Goal: Task Accomplishment & Management: Manage account settings

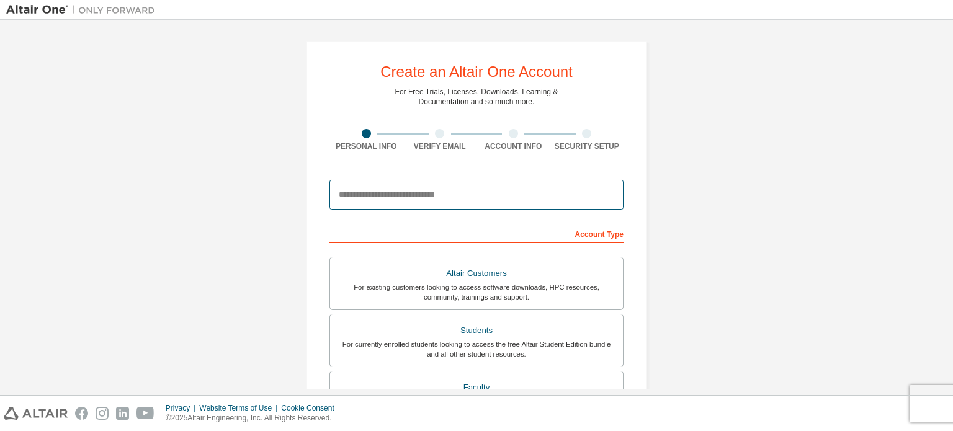
drag, startPoint x: 0, startPoint y: 0, endPoint x: 369, endPoint y: 194, distance: 417.0
click at [369, 194] on input "email" at bounding box center [476, 195] width 294 height 30
type input "**********"
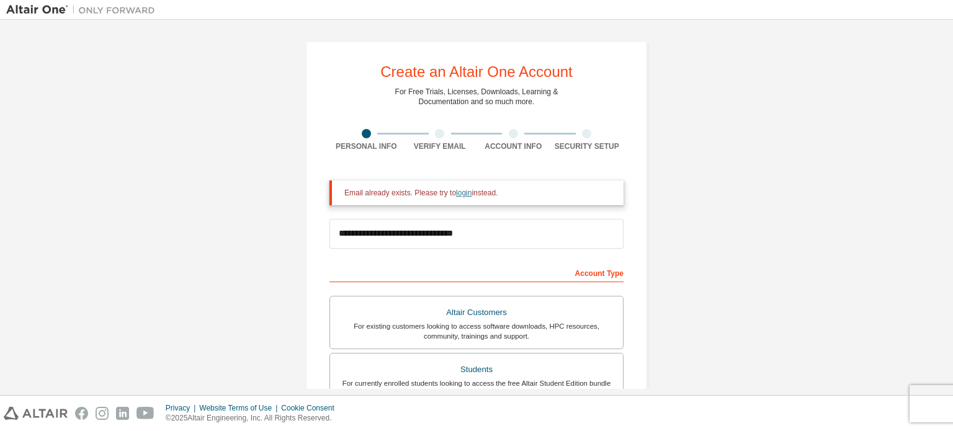
click at [460, 197] on link "login" at bounding box center [464, 193] width 16 height 9
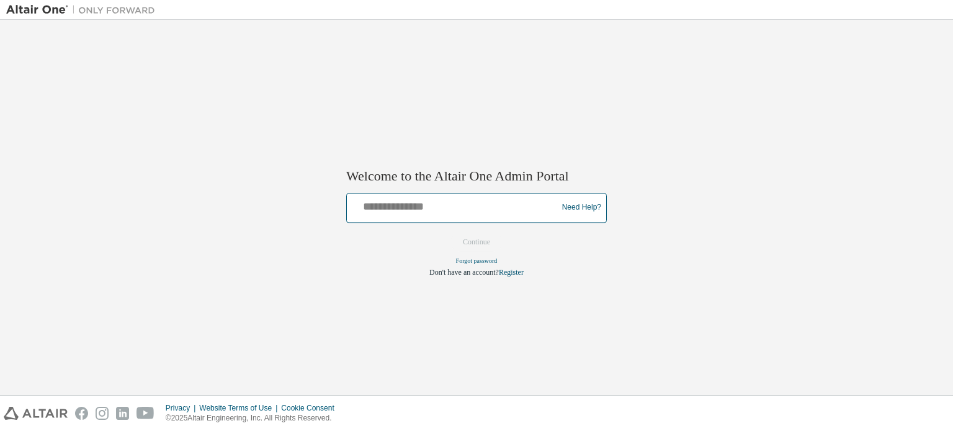
click at [414, 200] on input "text" at bounding box center [454, 205] width 204 height 18
type input "**********"
click at [479, 240] on button "Continue" at bounding box center [476, 242] width 53 height 19
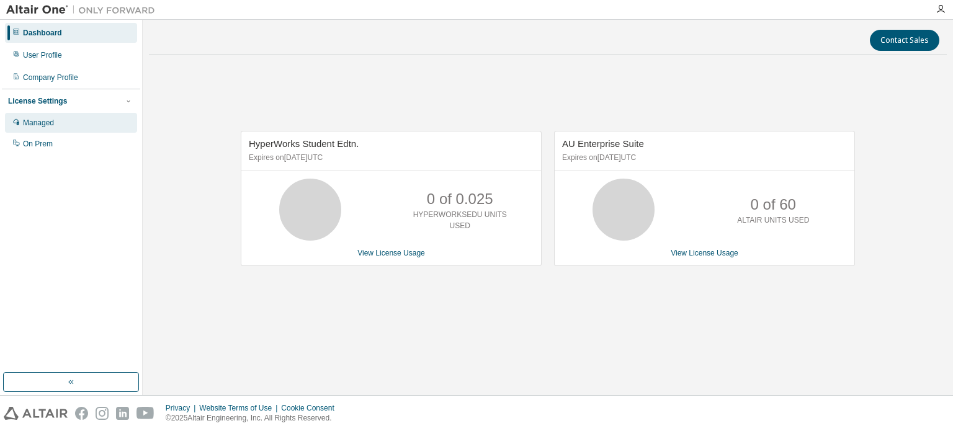
click at [91, 120] on div "Managed" at bounding box center [71, 123] width 132 height 20
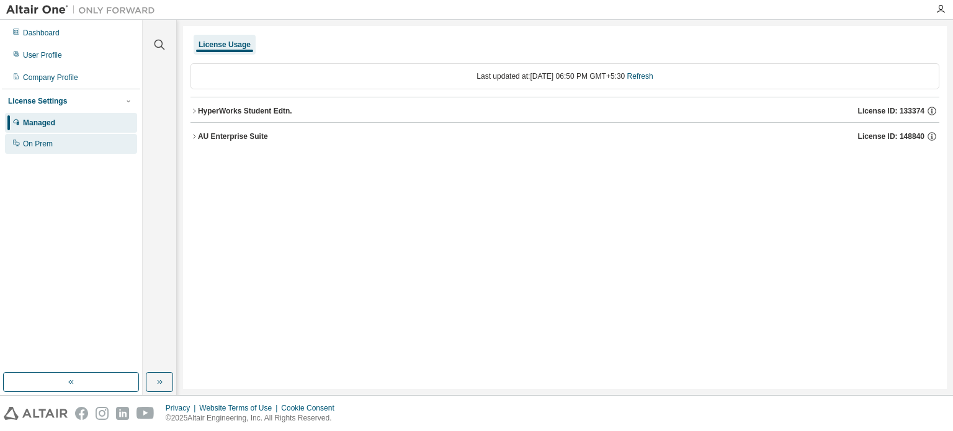
click at [48, 141] on div "On Prem" at bounding box center [38, 144] width 30 height 10
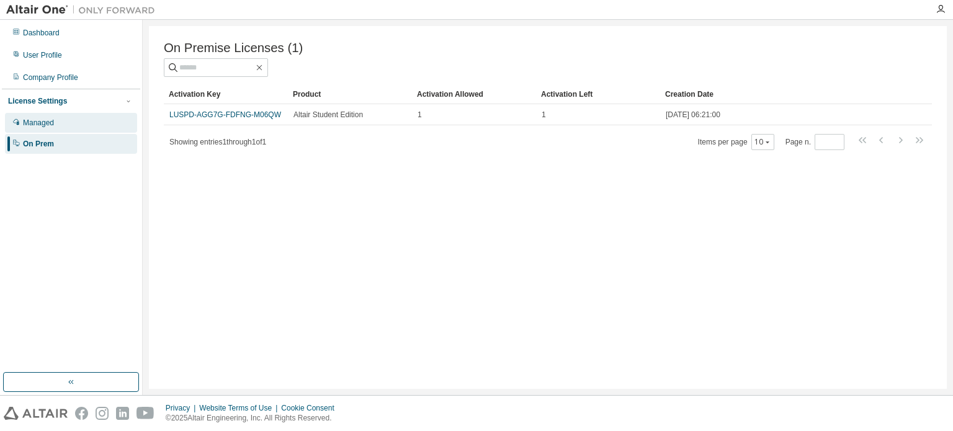
click at [86, 116] on div "Managed" at bounding box center [71, 123] width 132 height 20
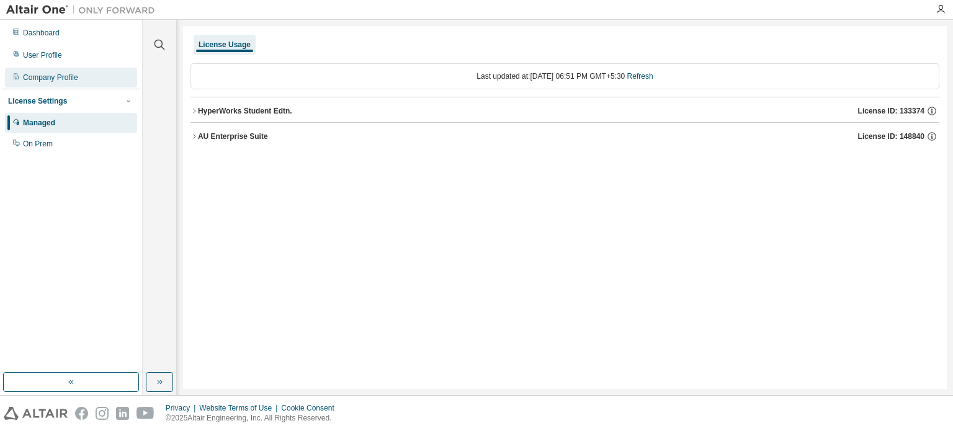
click at [67, 74] on div "Company Profile" at bounding box center [50, 78] width 55 height 10
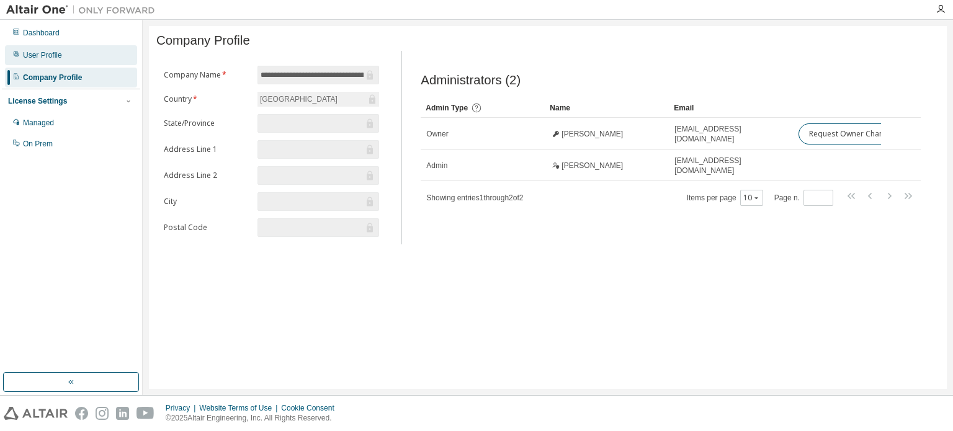
click at [55, 57] on div "User Profile" at bounding box center [42, 55] width 39 height 10
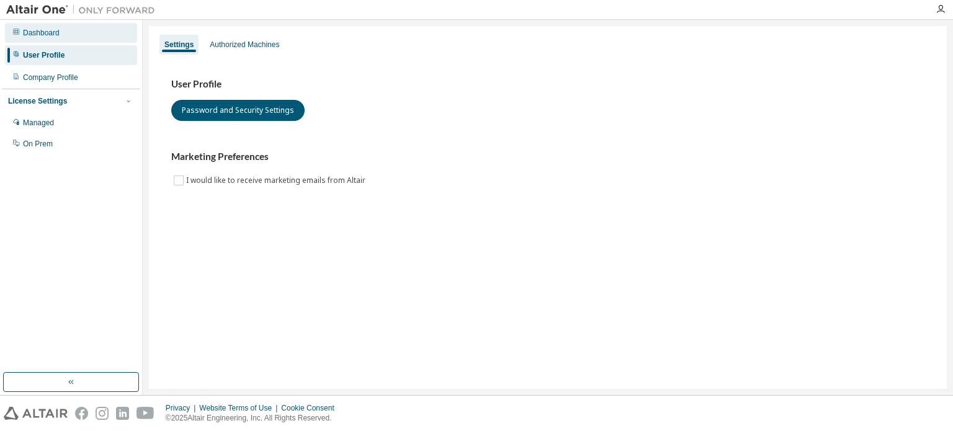
click at [52, 39] on div "Dashboard" at bounding box center [71, 33] width 132 height 20
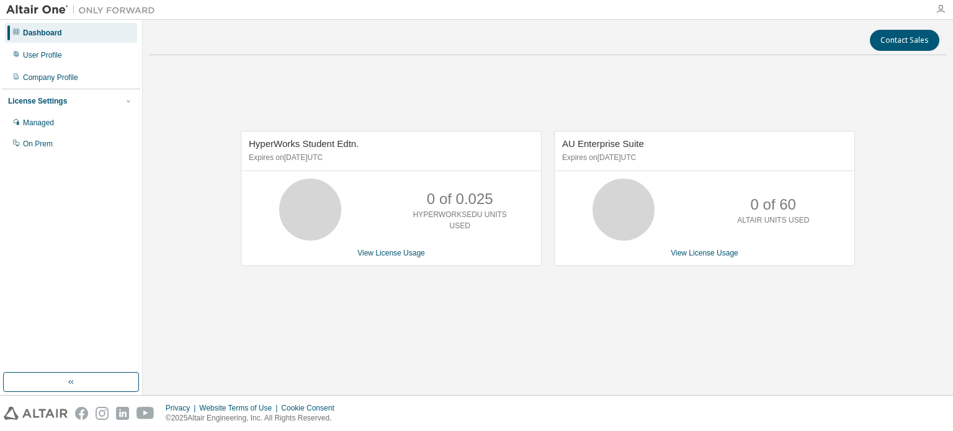
click at [943, 9] on icon "button" at bounding box center [940, 9] width 10 height 10
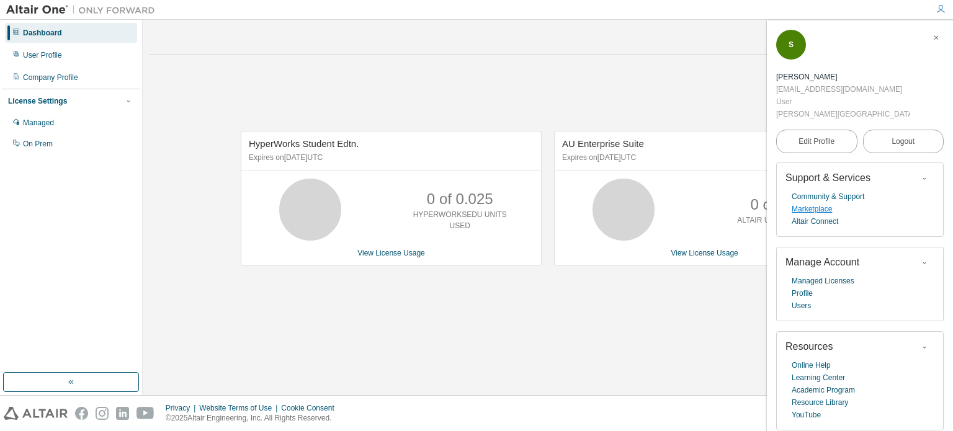
click at [814, 210] on link "Marketplace" at bounding box center [811, 209] width 40 height 12
